Goal: Task Accomplishment & Management: Manage account settings

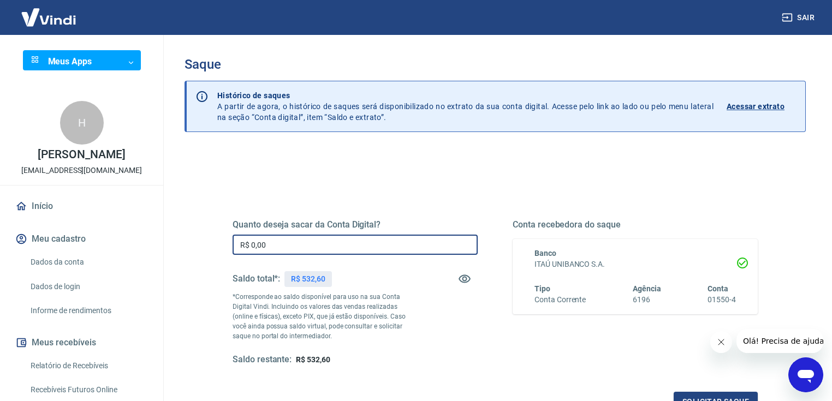
click at [334, 240] on input "R$ 0,00" at bounding box center [355, 245] width 245 height 20
type input "R$ 532,60"
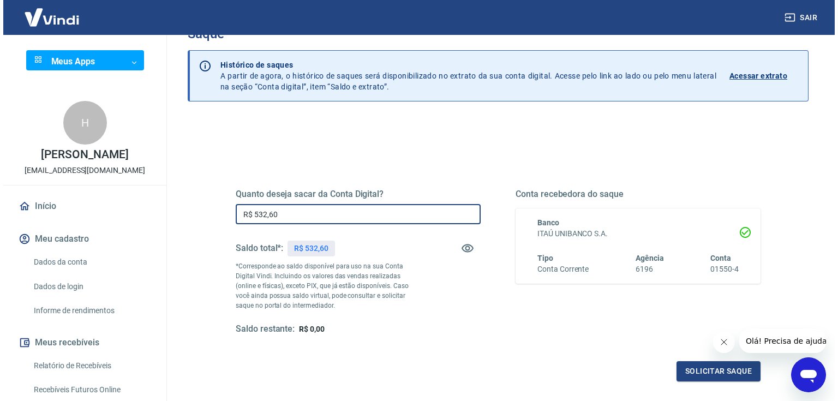
scroll to position [44, 0]
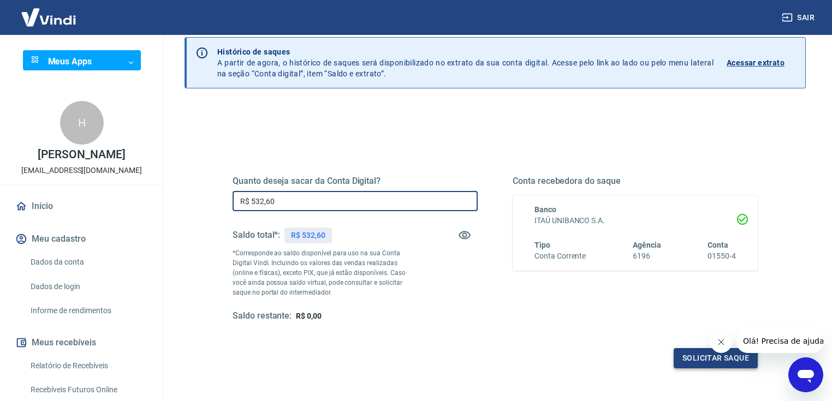
click at [699, 366] on button "Solicitar saque" at bounding box center [716, 358] width 84 height 20
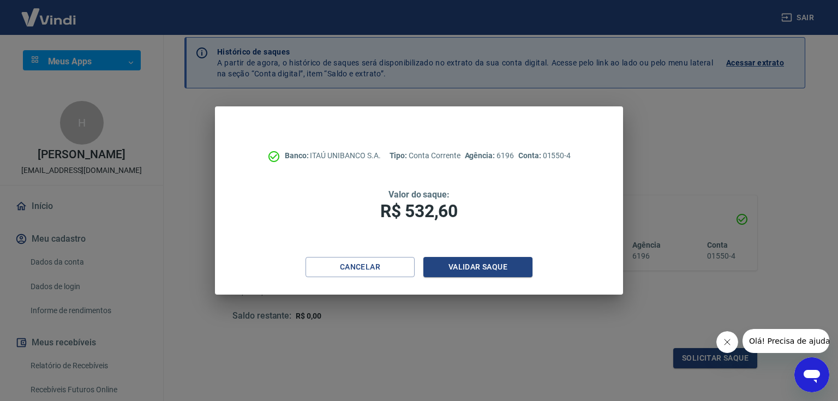
click at [730, 342] on icon "Fechar mensagem da empresa" at bounding box center [727, 342] width 9 height 9
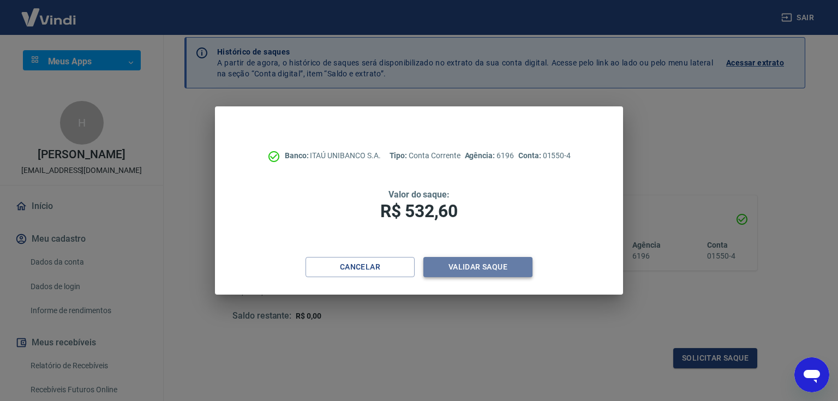
click at [504, 262] on button "Validar saque" at bounding box center [478, 267] width 109 height 20
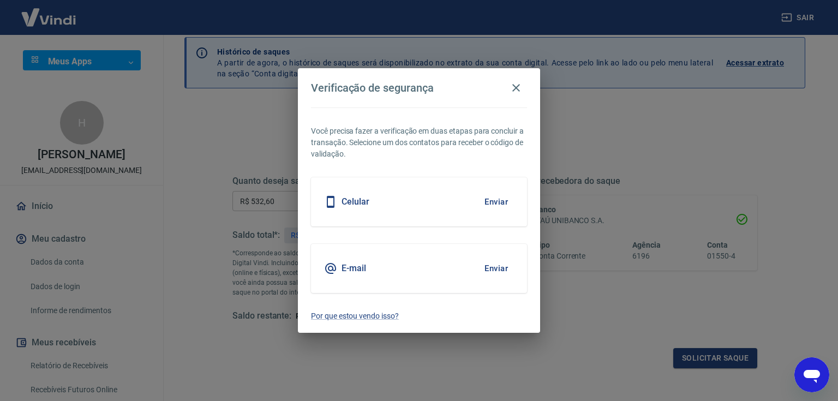
click at [363, 269] on h5 "E-mail" at bounding box center [354, 268] width 25 height 11
click at [486, 269] on button "Enviar" at bounding box center [496, 268] width 35 height 23
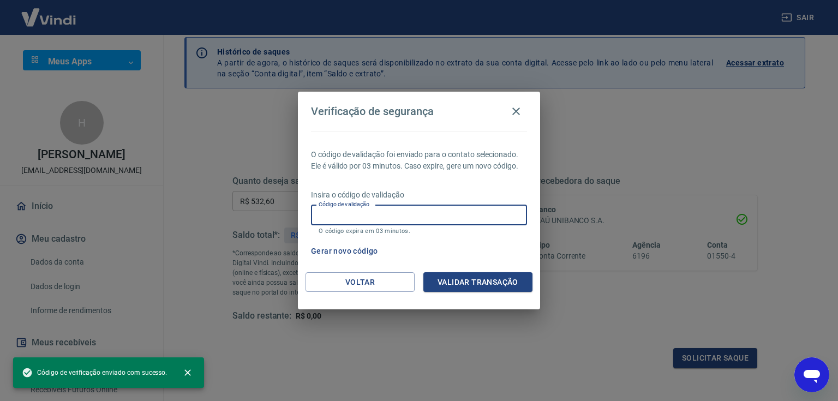
click at [380, 218] on input "Código de validação" at bounding box center [419, 215] width 216 height 20
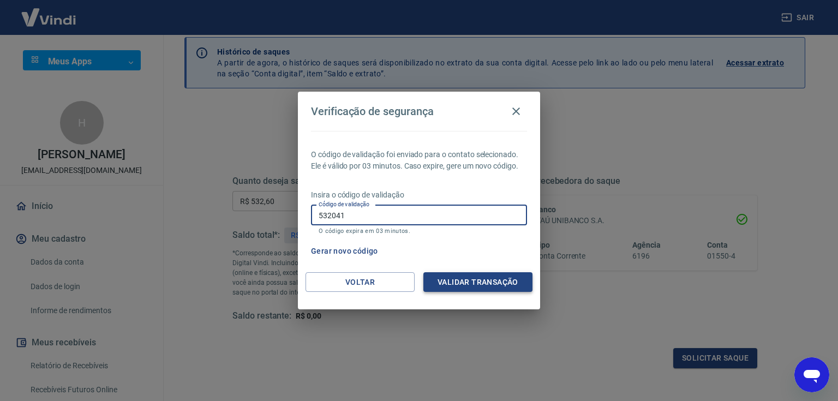
type input "532041"
click at [473, 284] on button "Validar transação" at bounding box center [478, 282] width 109 height 20
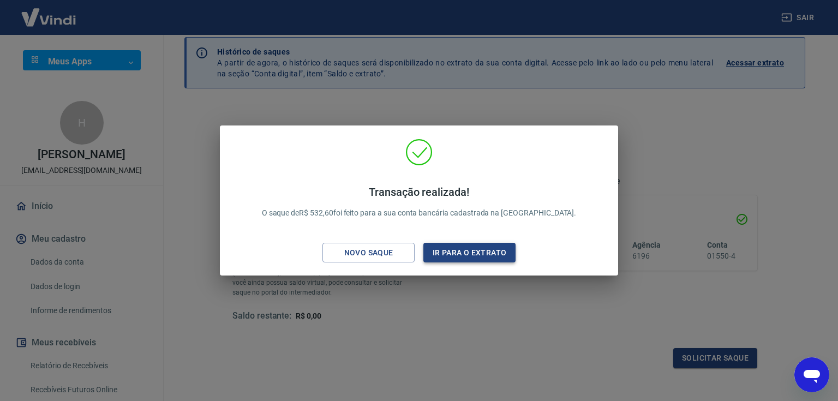
click at [495, 248] on button "Ir para o extrato" at bounding box center [470, 253] width 92 height 20
